Goal: Information Seeking & Learning: Learn about a topic

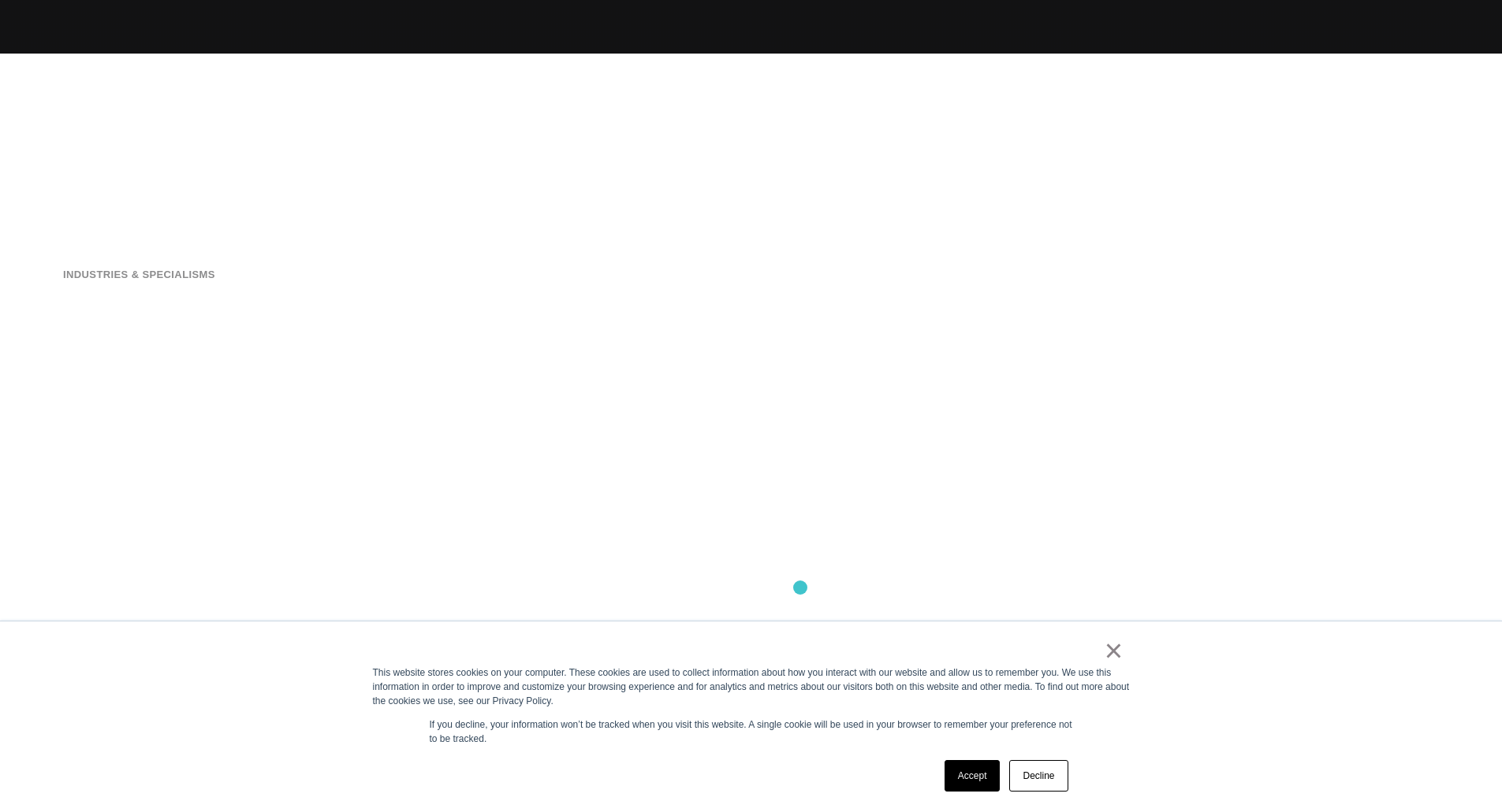
scroll to position [763, 0]
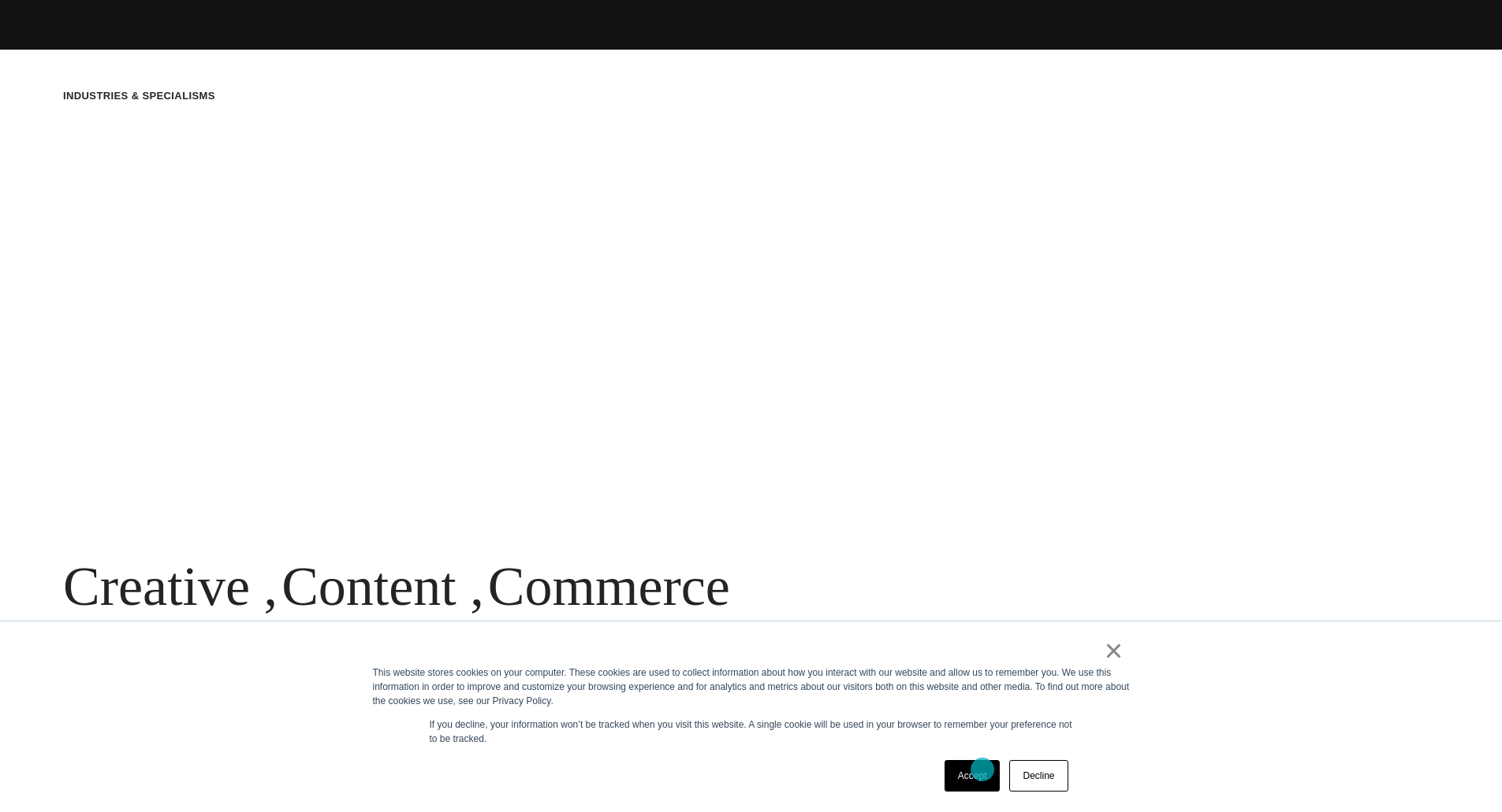
click at [982, 770] on link "Accept" at bounding box center [972, 776] width 56 height 31
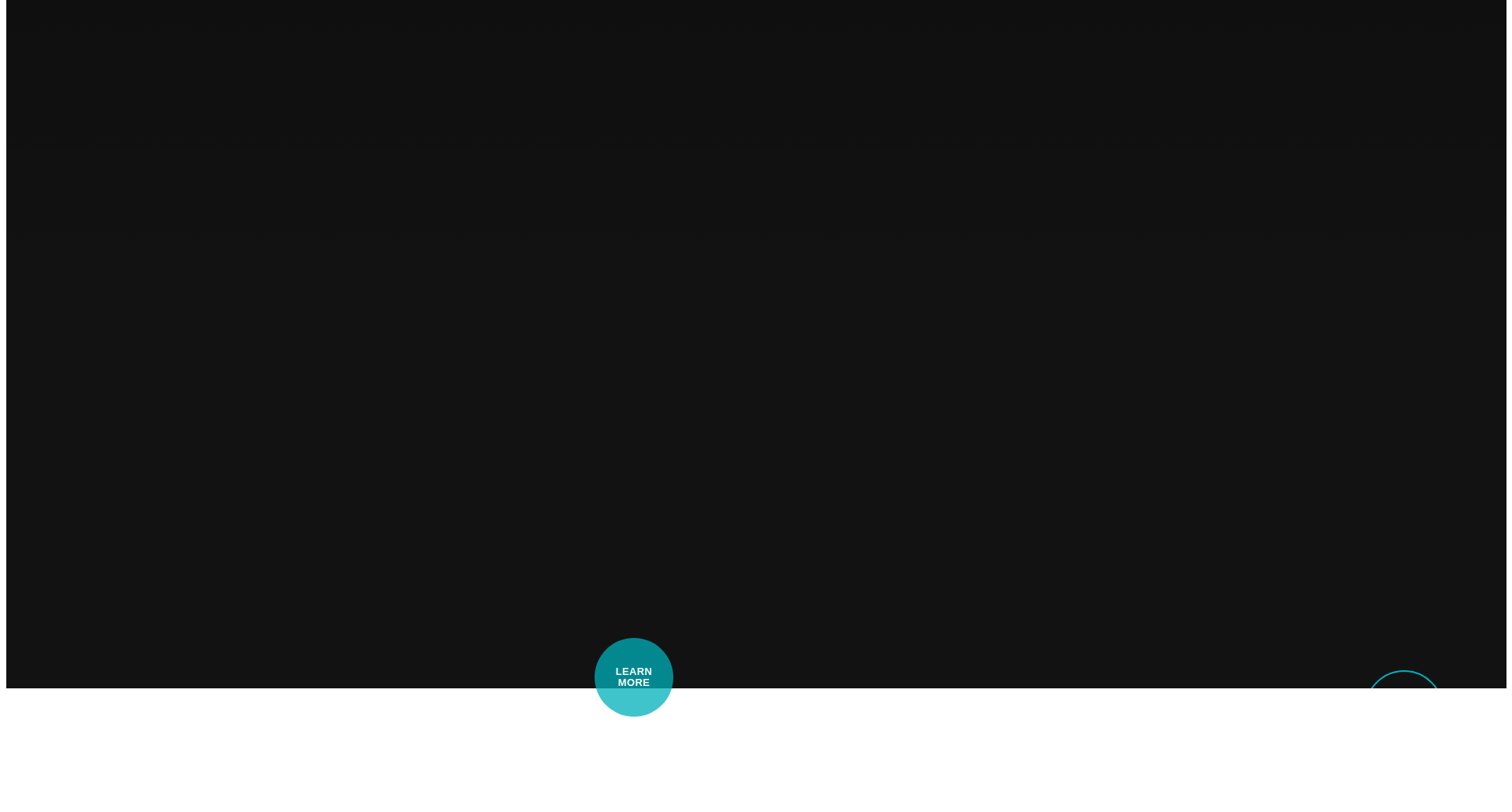
scroll to position [0, 0]
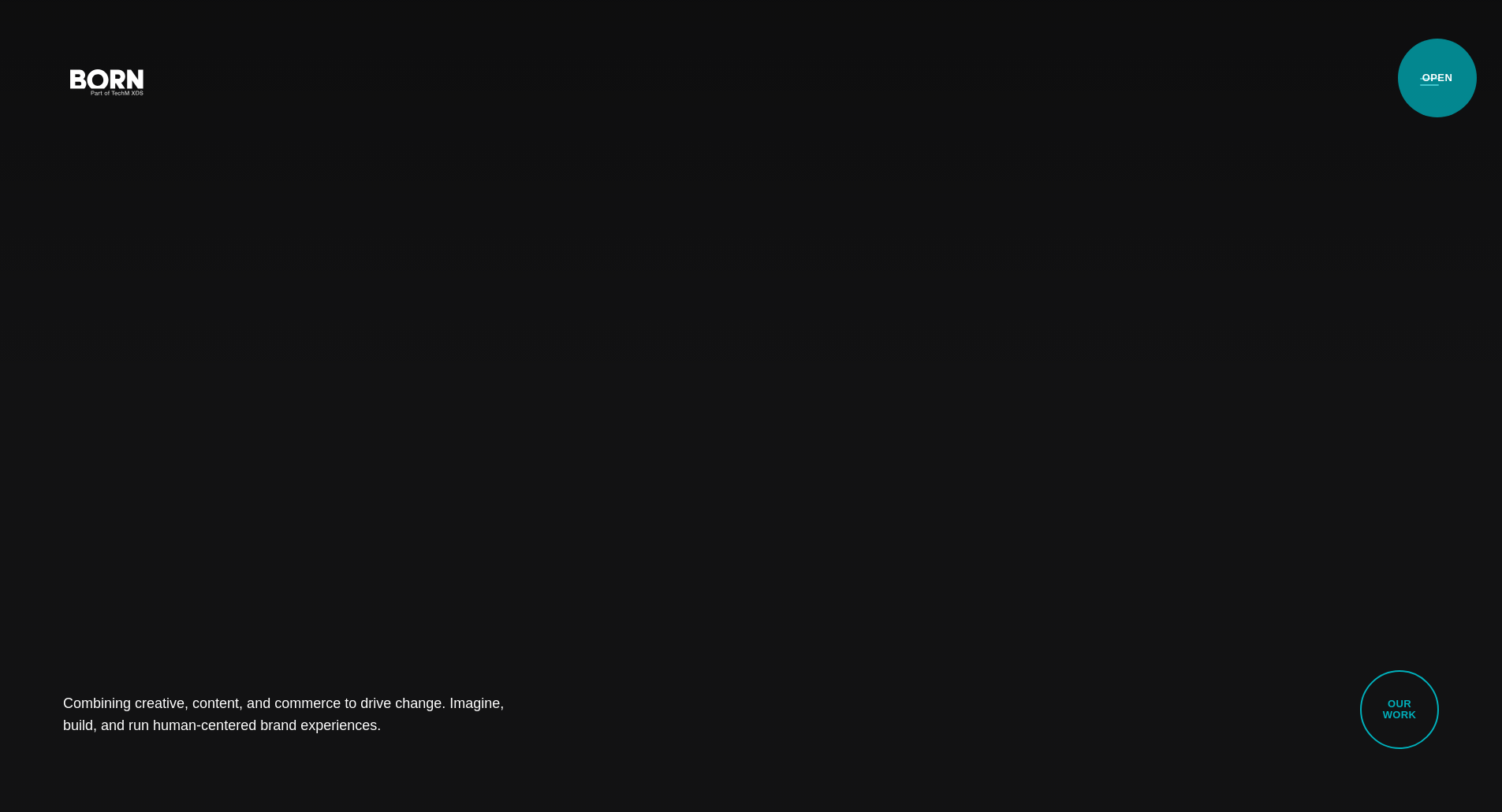
click at [1437, 78] on button "Primary Menu" at bounding box center [1429, 81] width 38 height 33
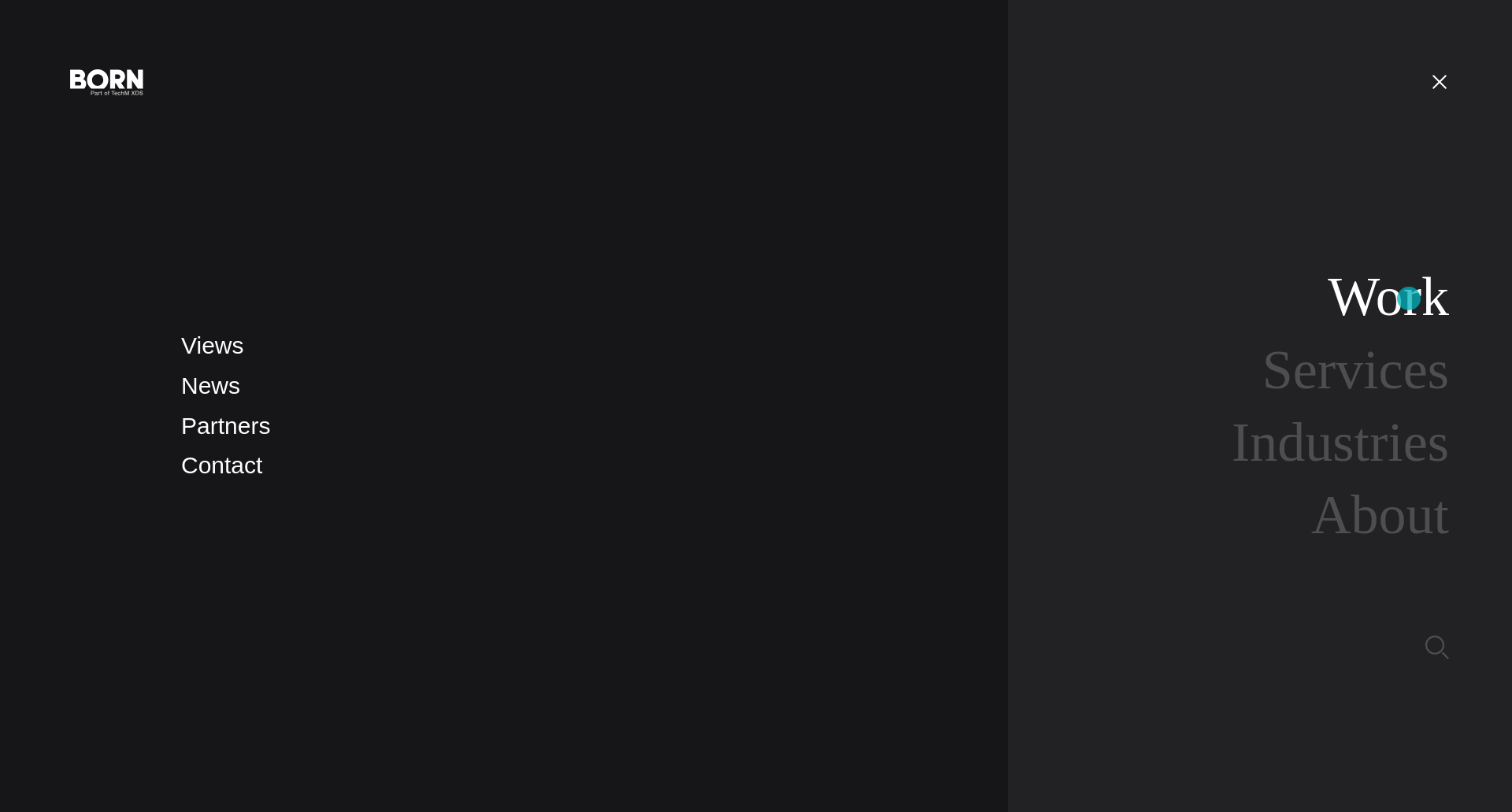
click at [1409, 298] on link "Work" at bounding box center [1389, 296] width 121 height 61
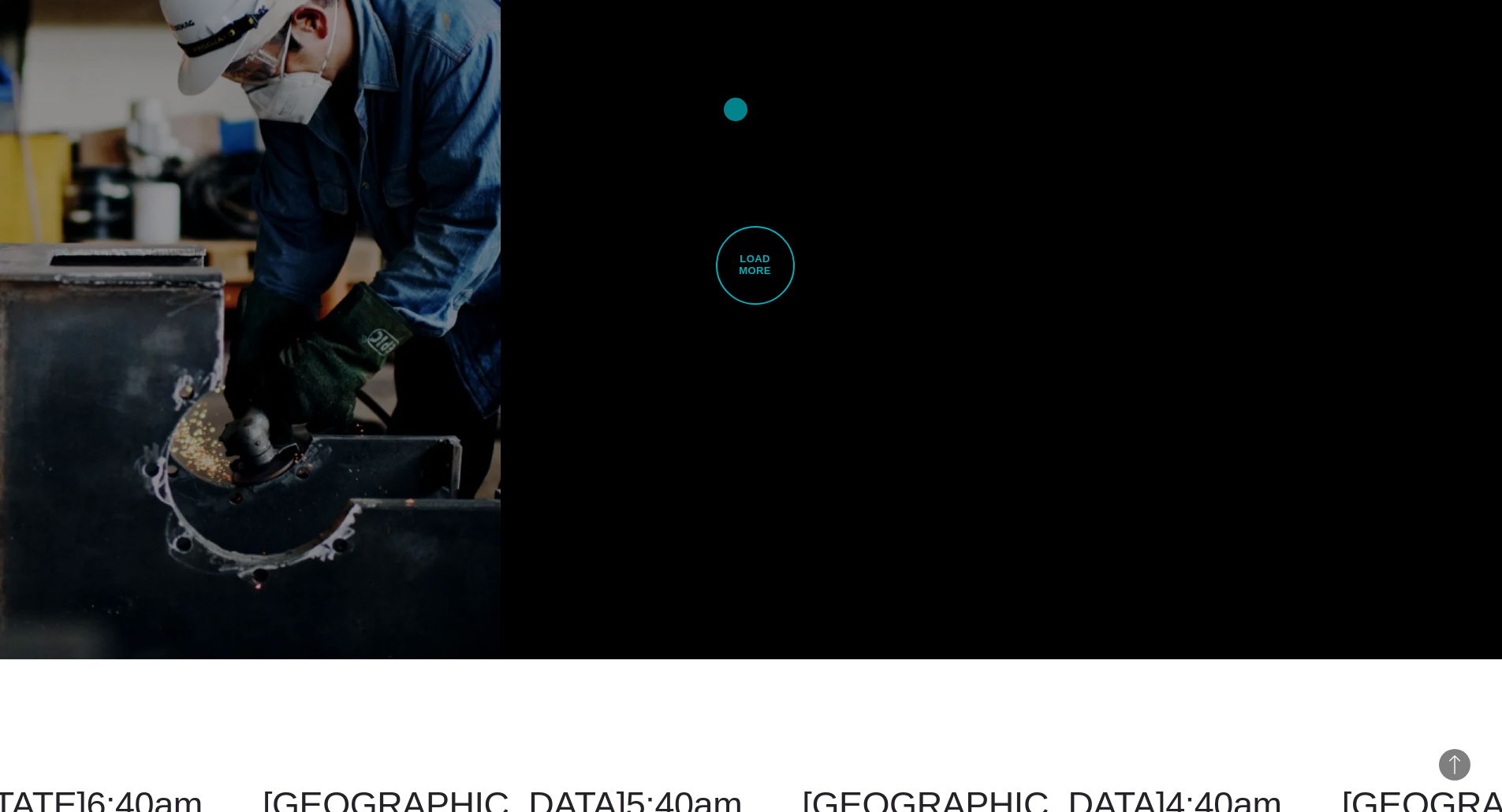
scroll to position [4941, 0]
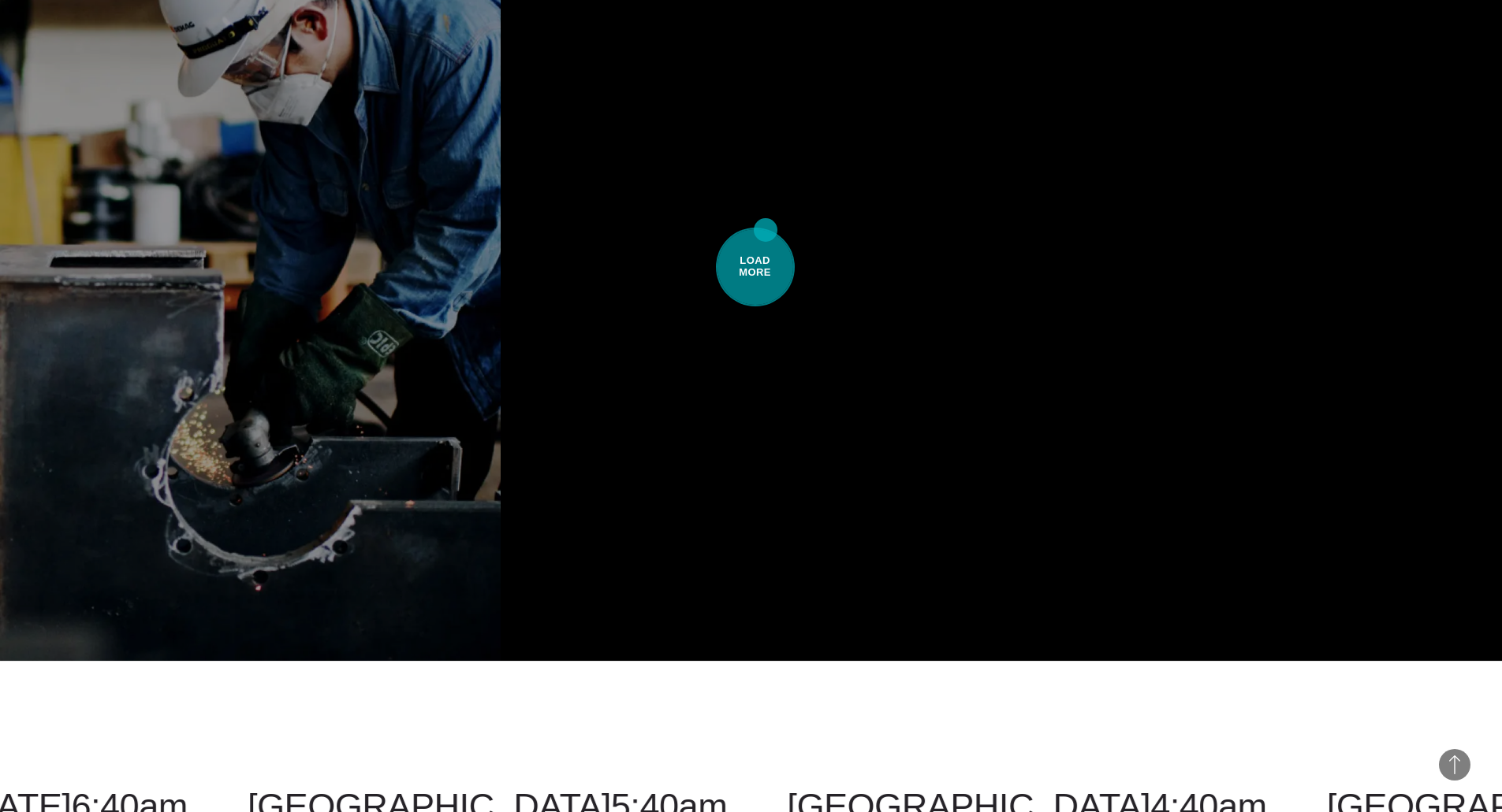
click at [766, 230] on span "Load More" at bounding box center [754, 267] width 79 height 79
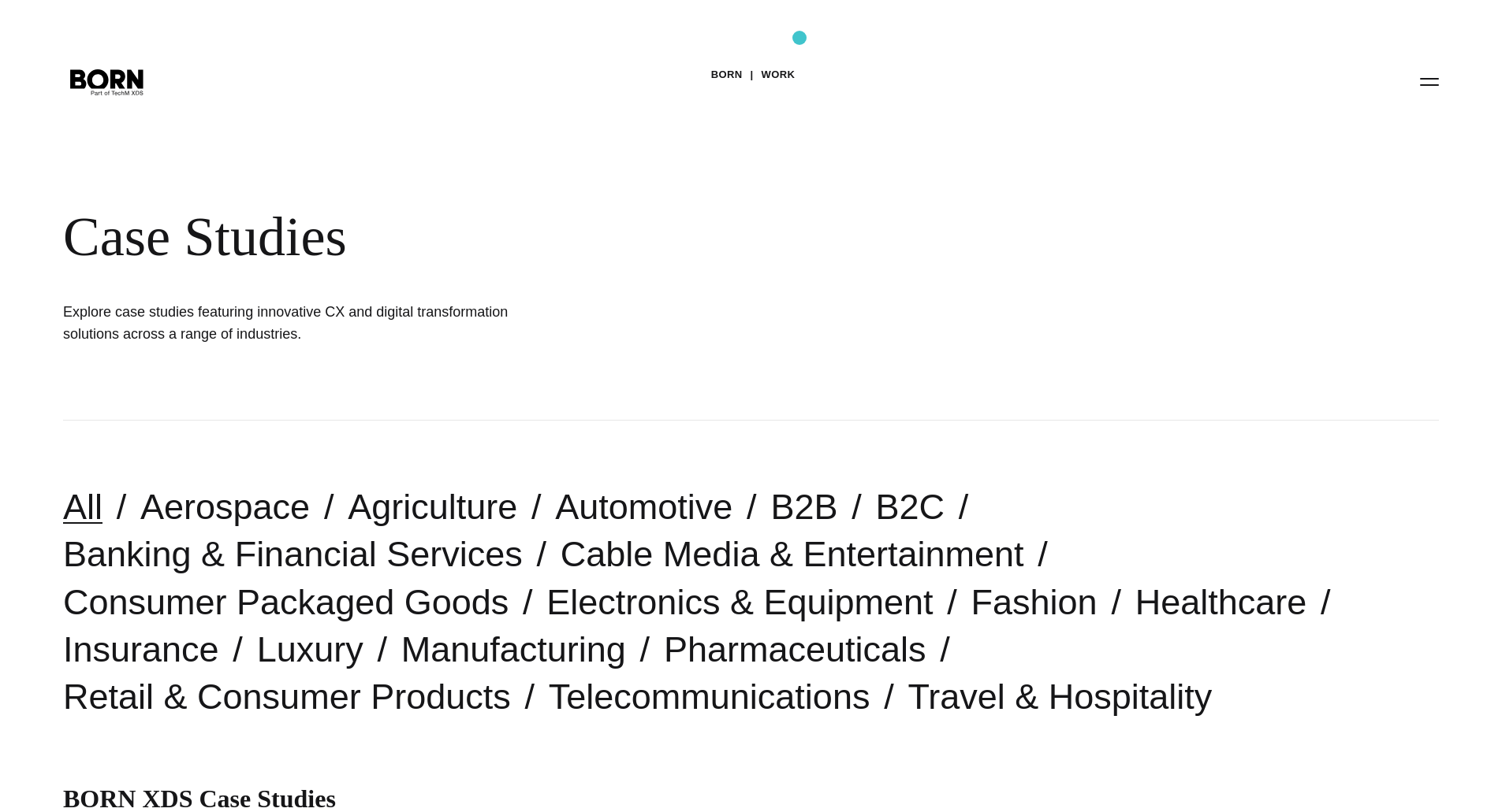
scroll to position [3, 0]
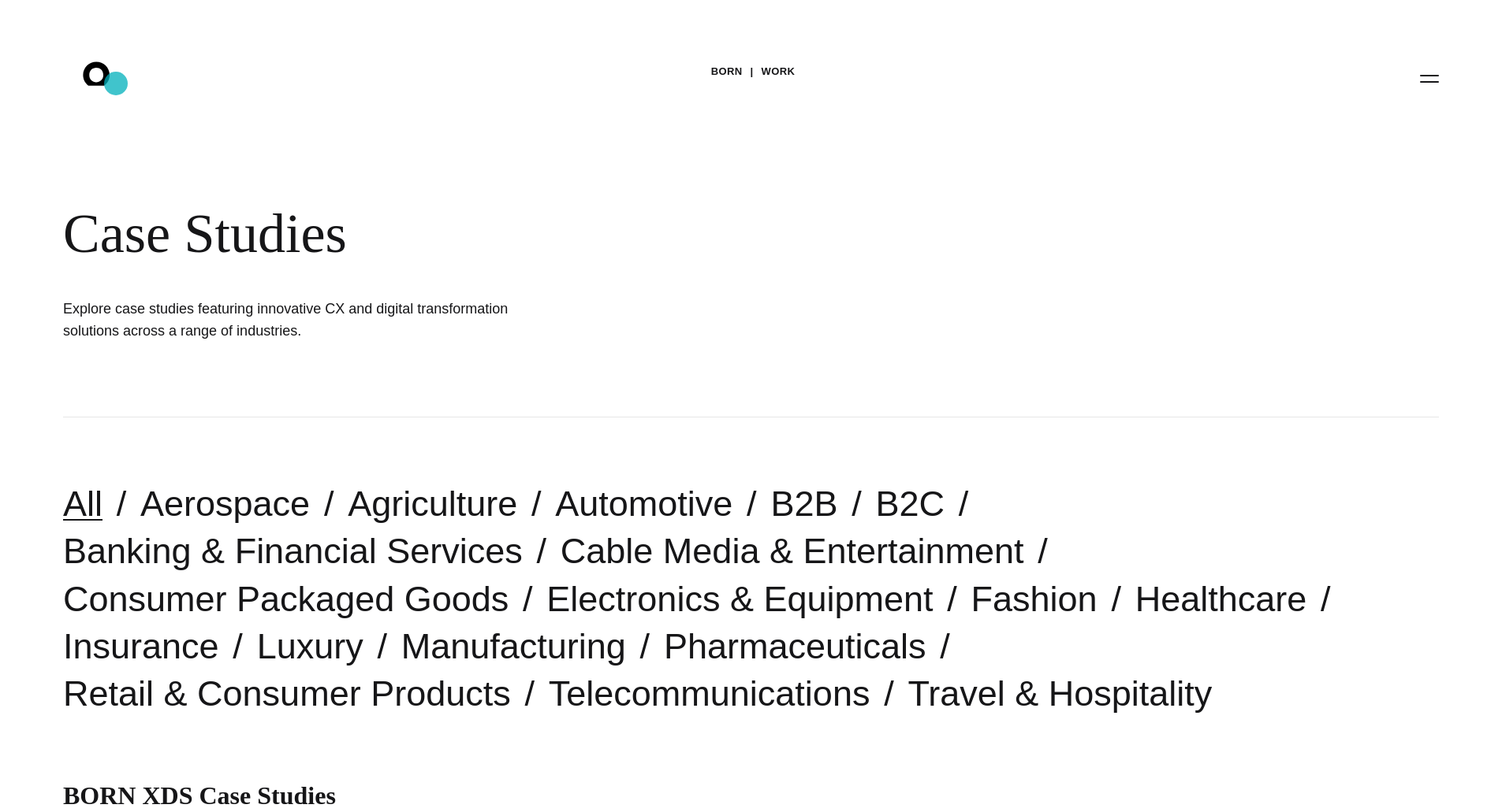
click at [116, 84] on icon ".st0{display:none;} .st1{display:inline;} .st2{font-family:'HelveticaNeue-Mediu…" at bounding box center [107, 78] width 101 height 41
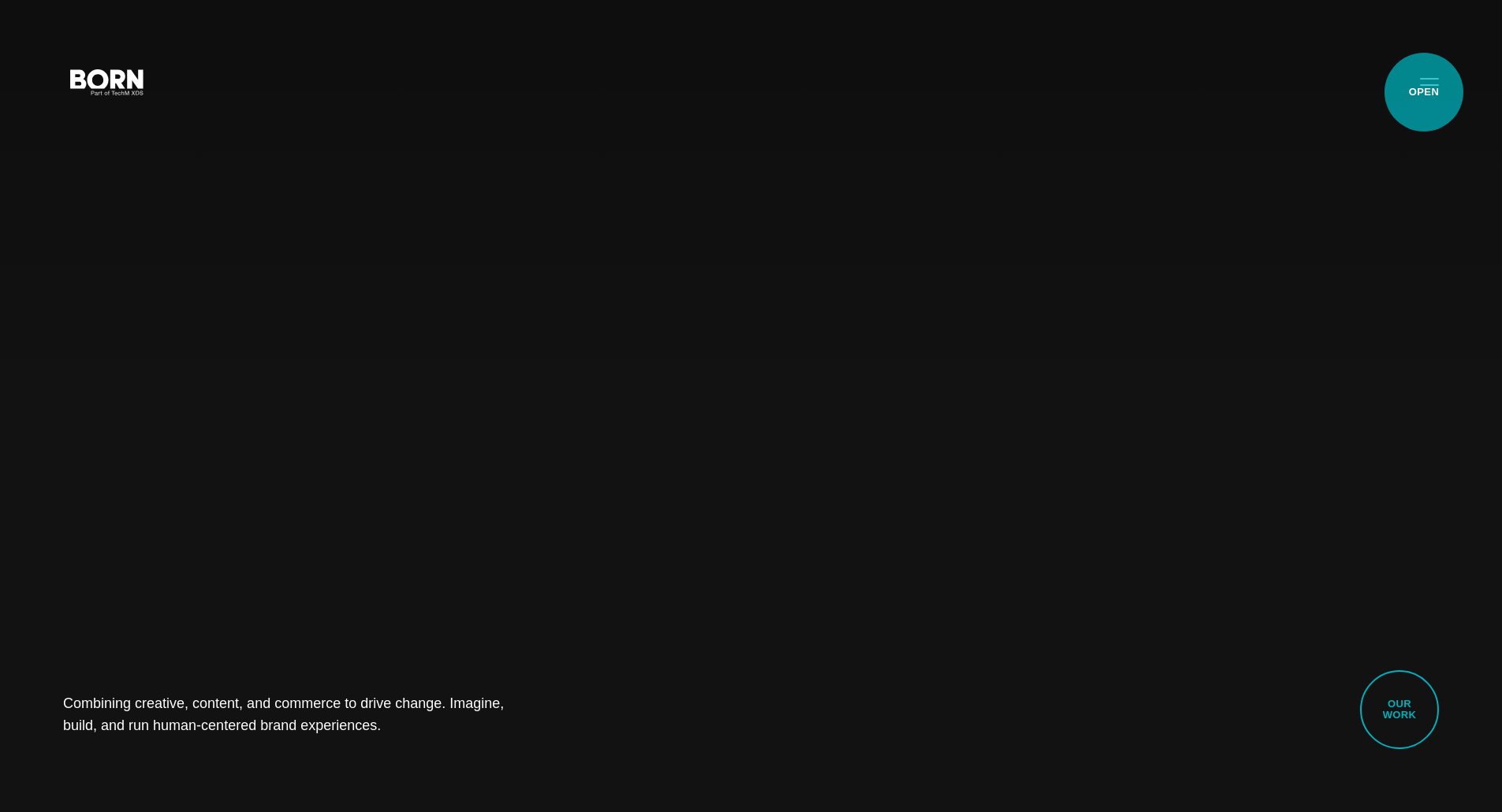
click at [1423, 92] on button "Primary Menu" at bounding box center [1429, 81] width 38 height 33
click at [1435, 90] on button "Primary Menu" at bounding box center [1429, 81] width 38 height 33
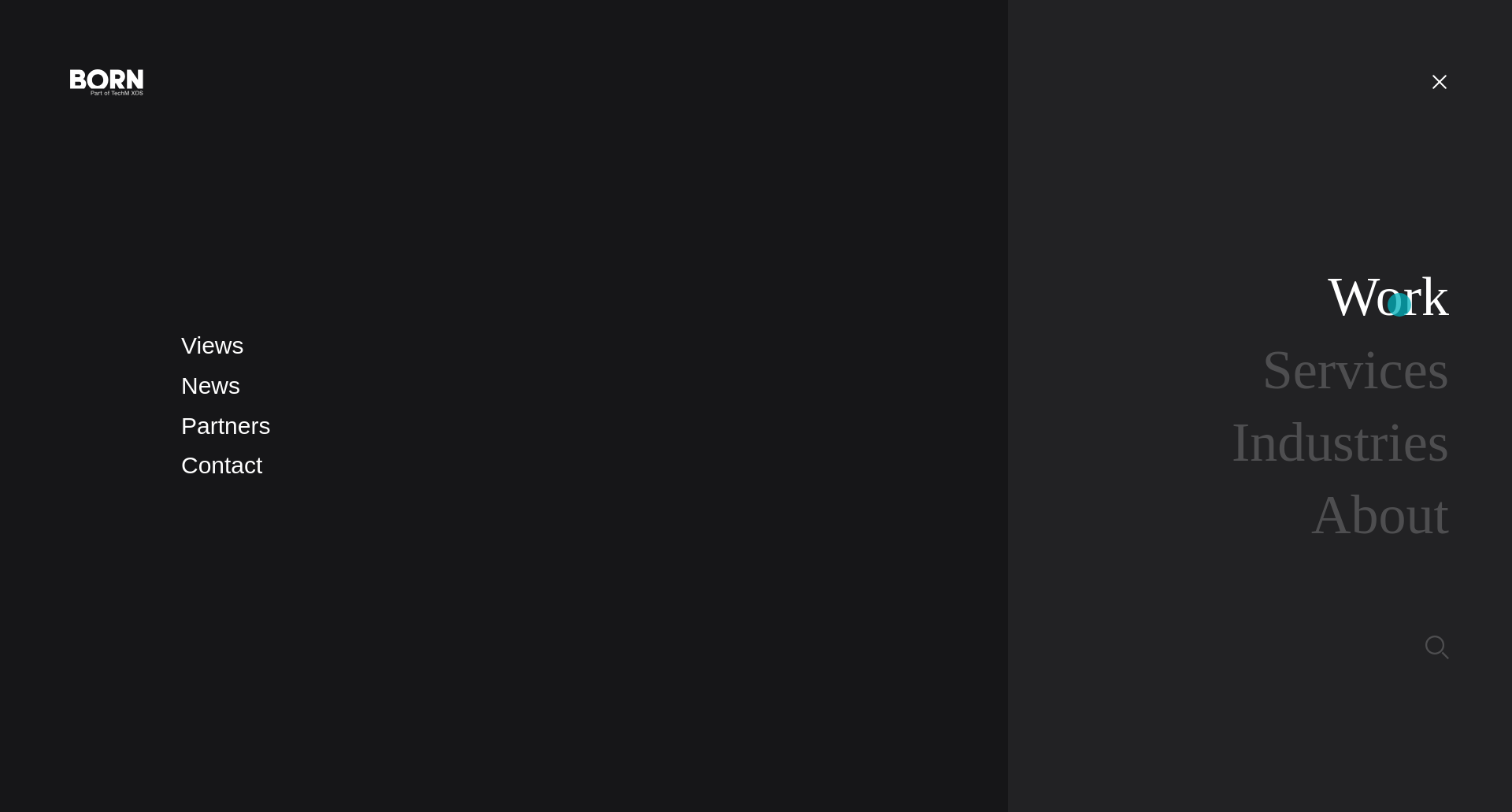
click at [1399, 305] on link "Work" at bounding box center [1389, 296] width 121 height 61
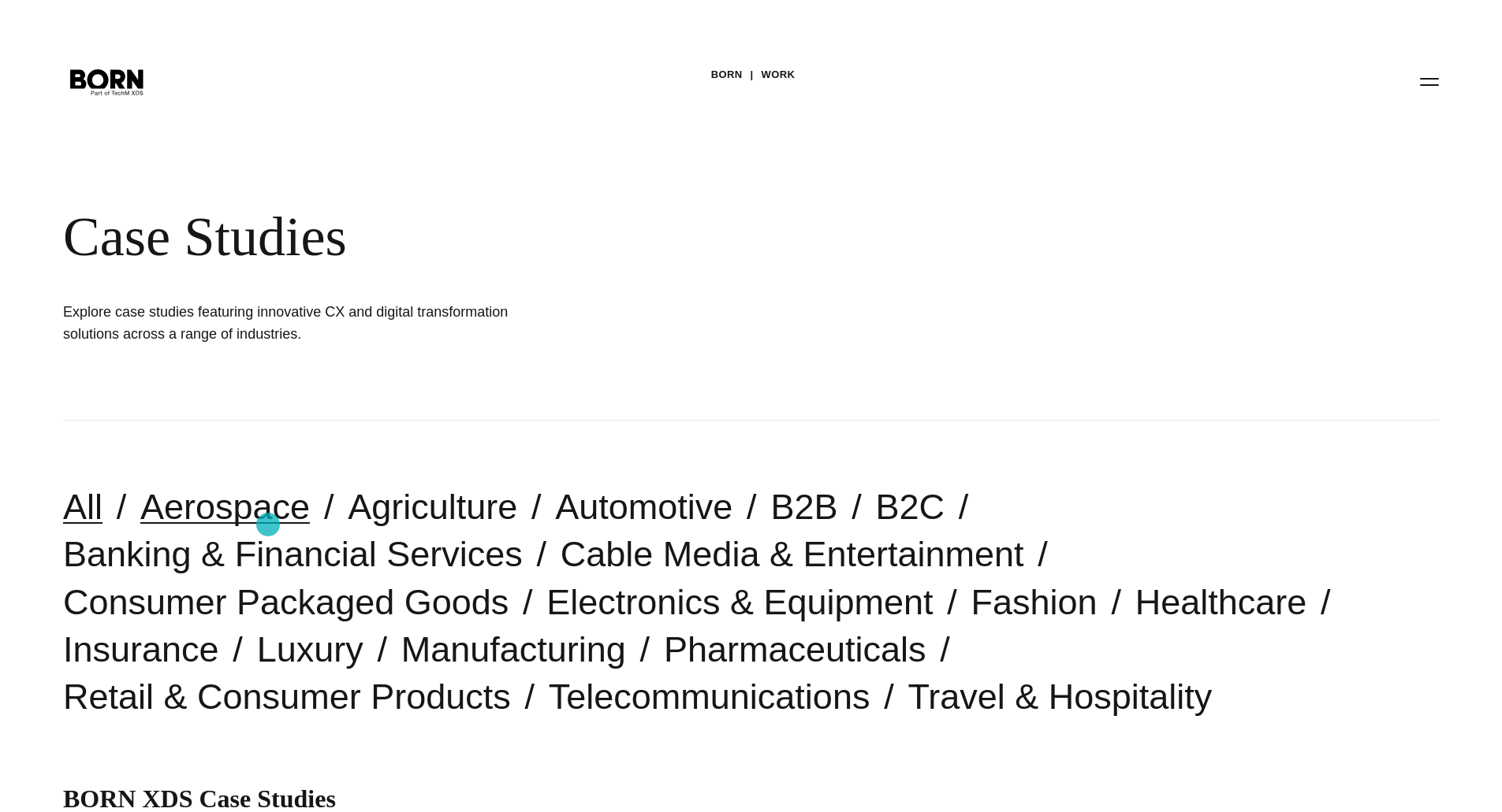
click at [268, 525] on link "Aerospace" at bounding box center [225, 507] width 169 height 40
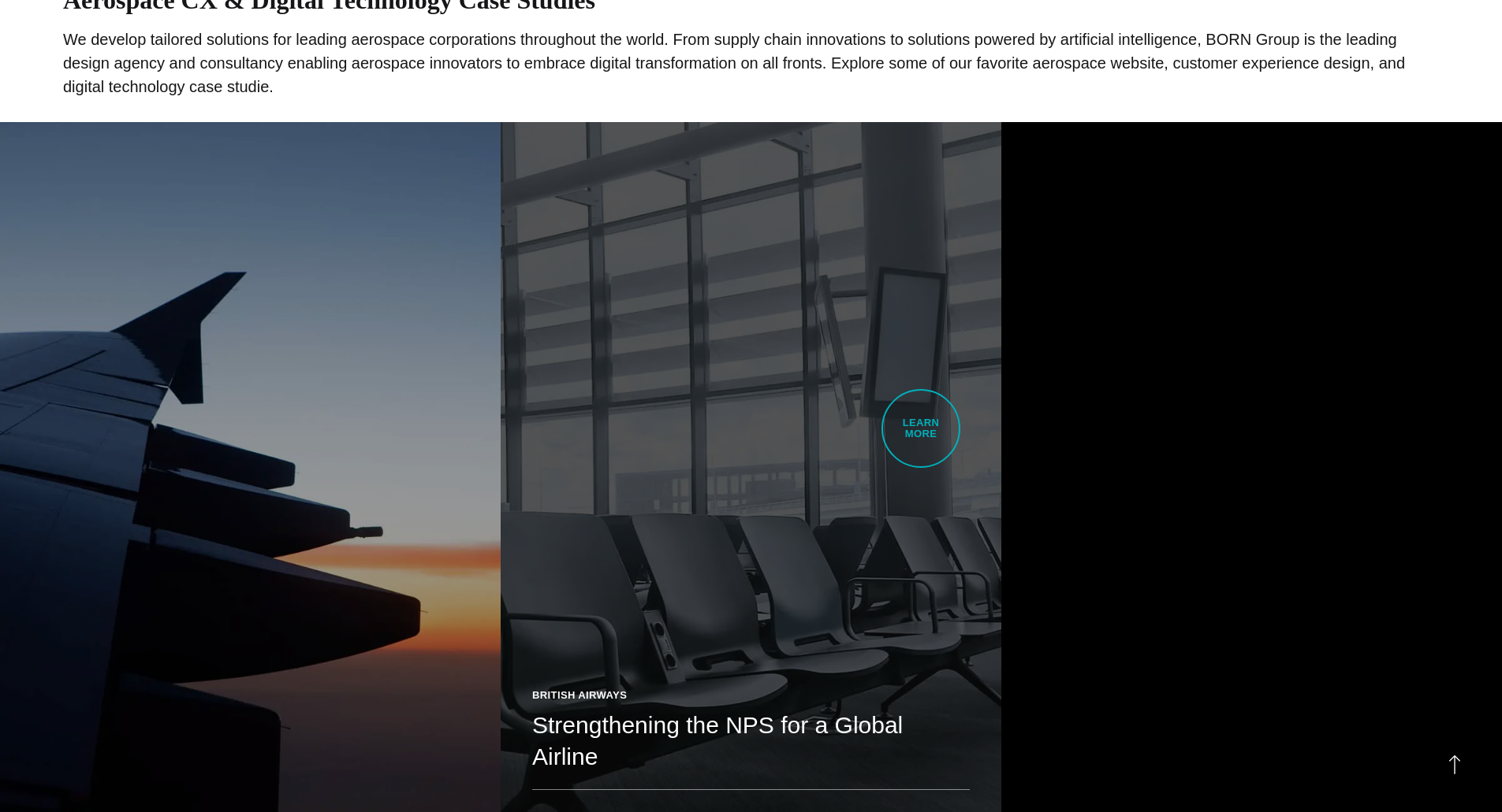
scroll to position [815, 0]
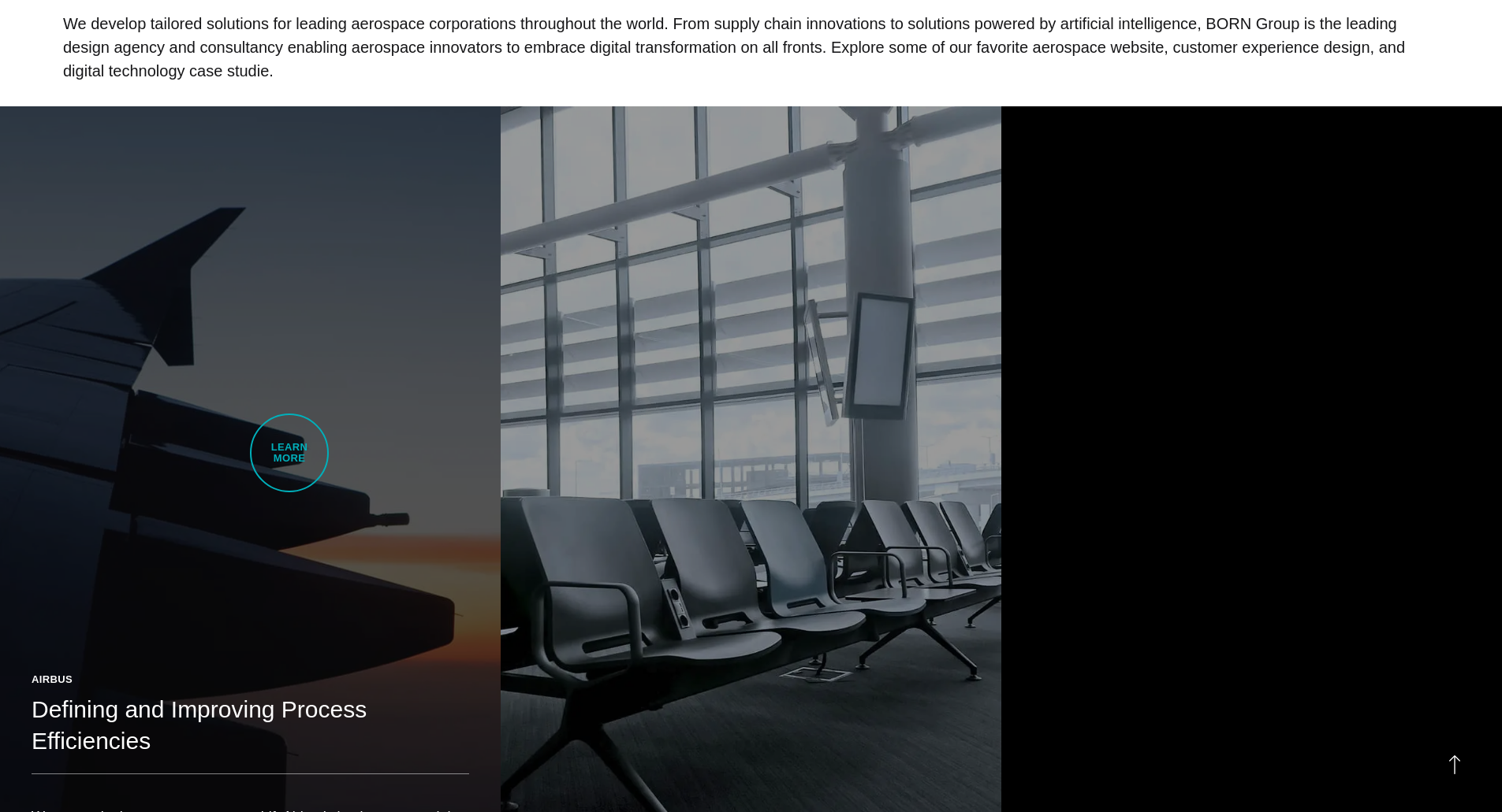
click at [289, 453] on link "Airbus Defining and Improving Process Efficiencies We created a long-term strat…" at bounding box center [250, 500] width 501 height 788
